Goal: Information Seeking & Learning: Learn about a topic

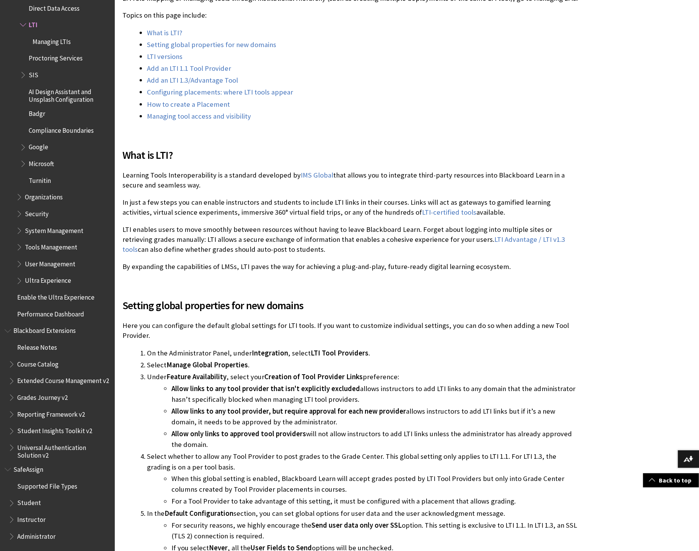
scroll to position [247, 0]
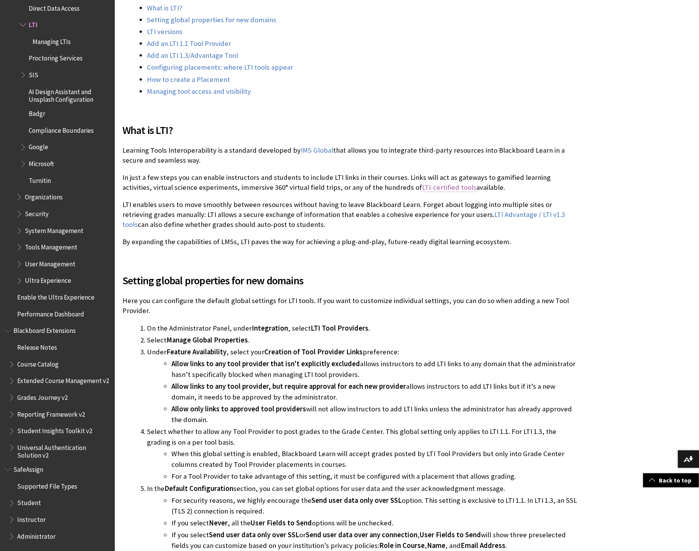
click at [422, 187] on link "LTI-certified tools" at bounding box center [449, 187] width 54 height 9
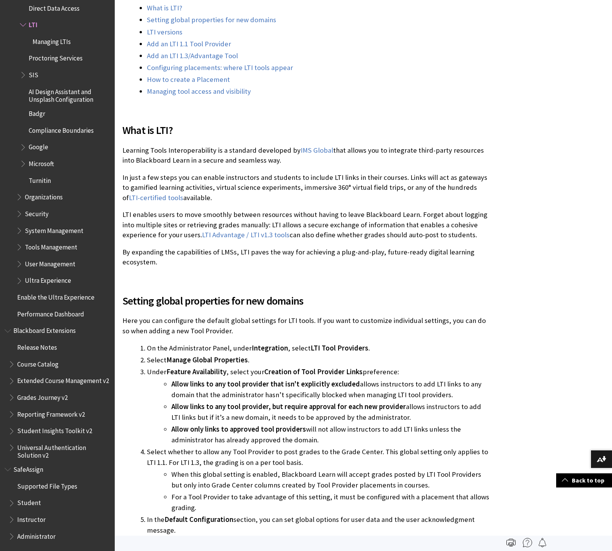
scroll to position [0, 0]
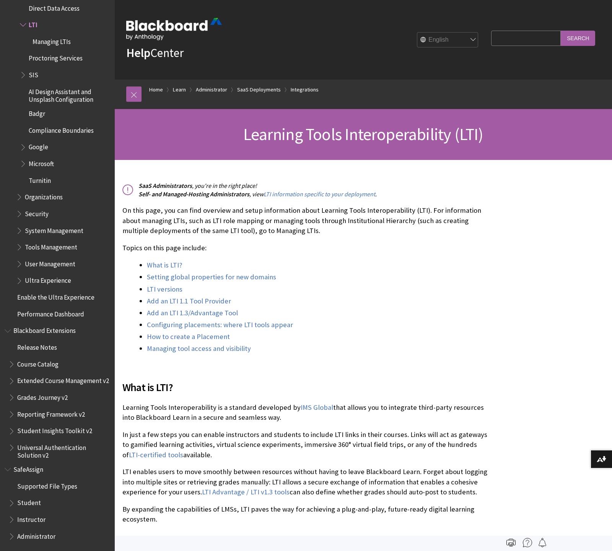
click at [510, 38] on input "Search Query" at bounding box center [527, 38] width 70 height 15
type input "known issues"
click at [561, 31] on input "Search" at bounding box center [578, 38] width 34 height 15
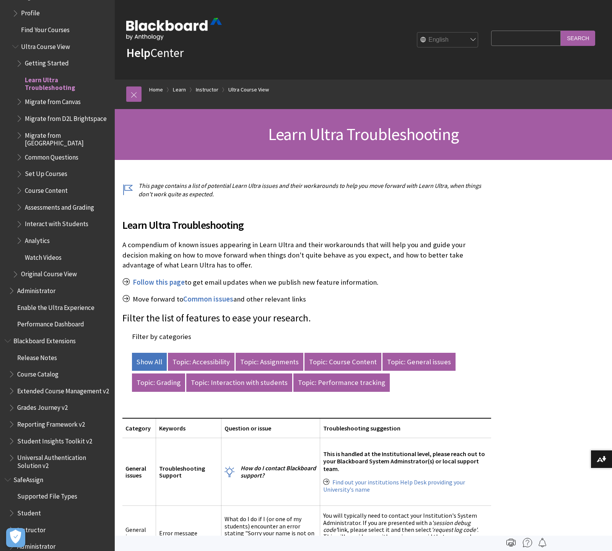
click at [122, 245] on p "A compendium of known issues appearing in Learn Ultra and their workarounds tha…" at bounding box center [306, 255] width 369 height 30
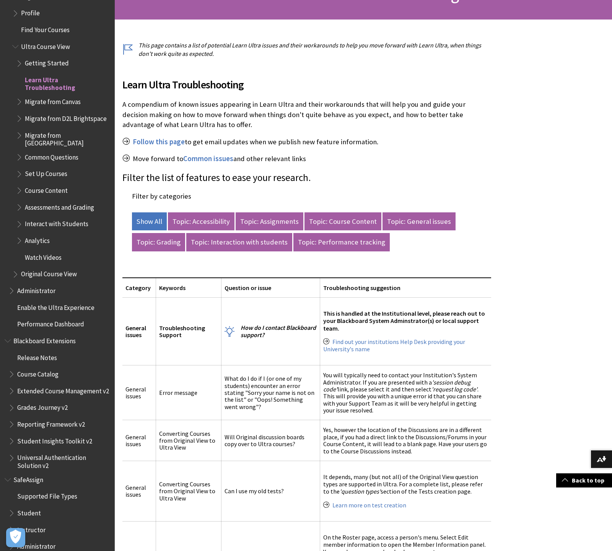
scroll to position [141, 0]
